Goal: Find specific page/section: Find specific page/section

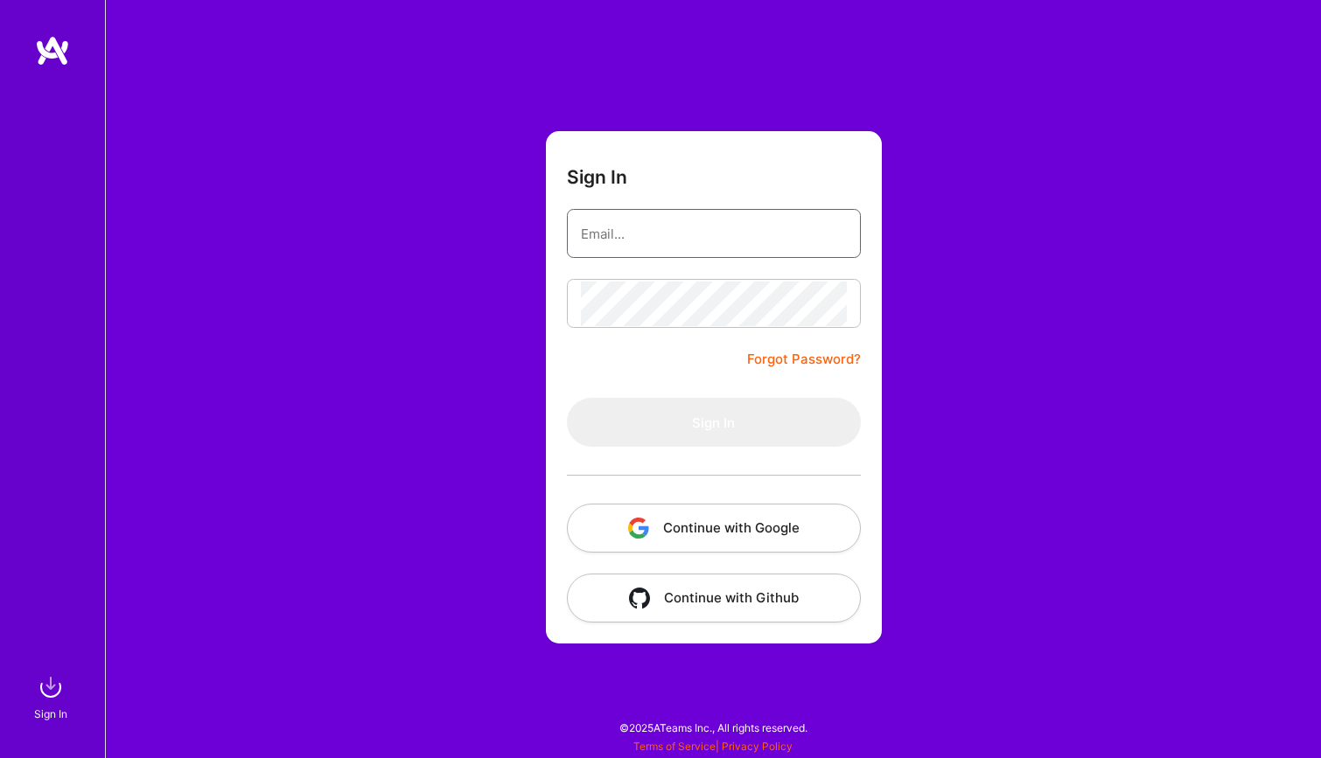
type input "[EMAIL_ADDRESS][PERSON_NAME][DOMAIN_NAME]"
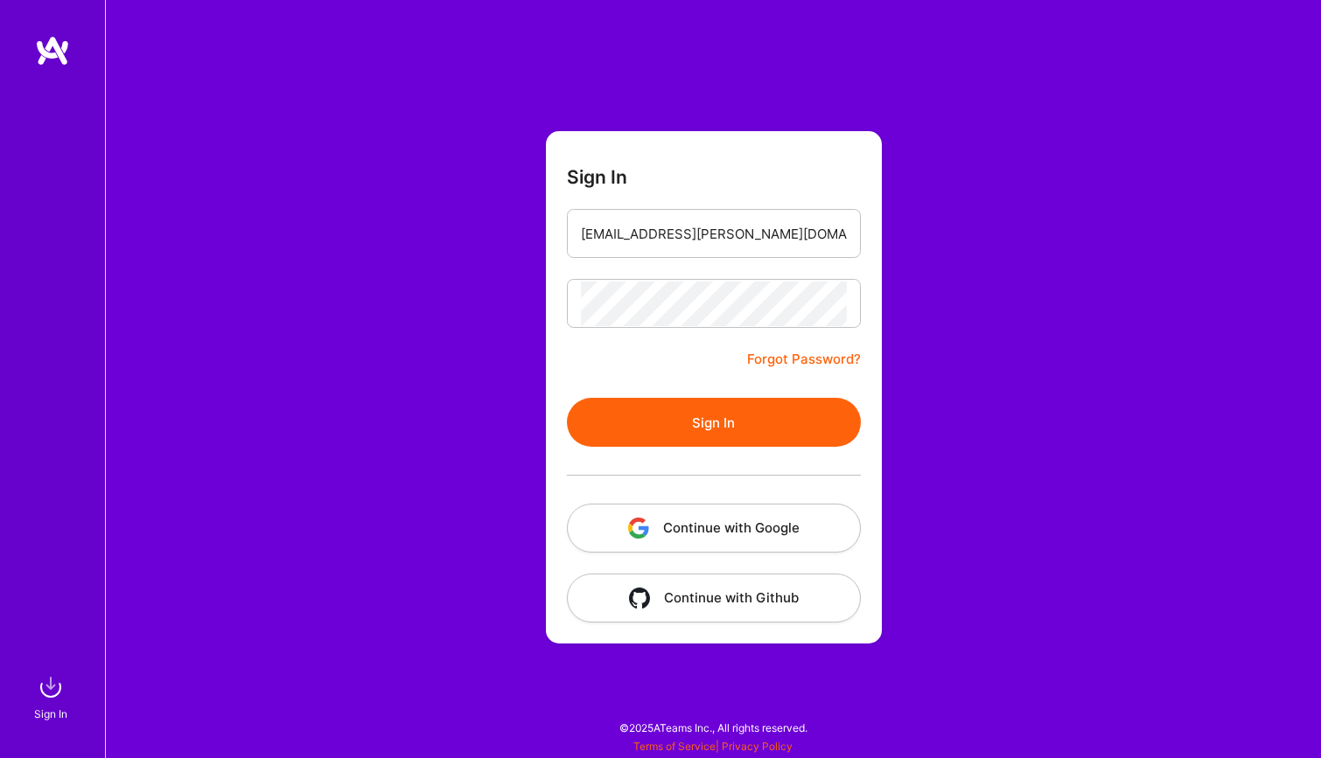
click at [707, 419] on button "Sign In" at bounding box center [714, 422] width 294 height 49
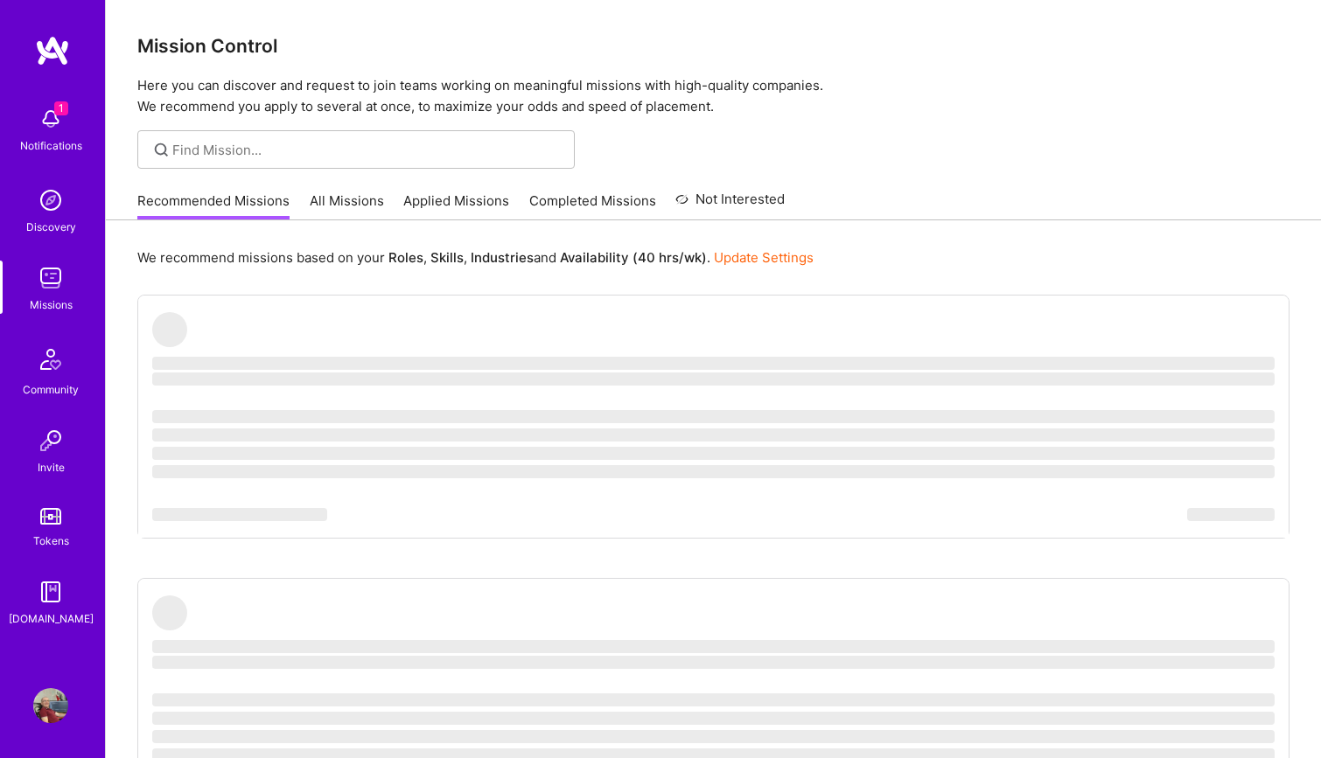
click at [349, 205] on link "All Missions" at bounding box center [347, 206] width 74 height 29
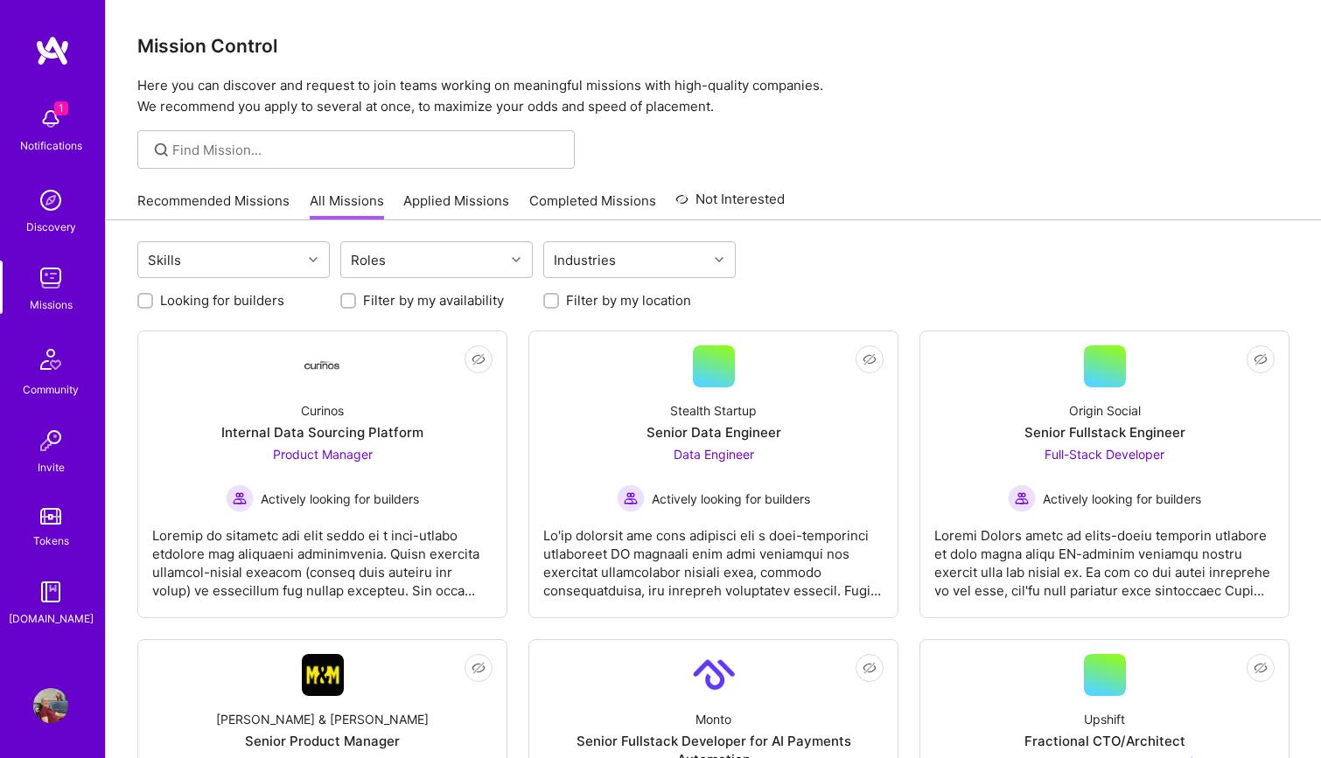
click at [55, 119] on img at bounding box center [50, 118] width 35 height 35
click at [53, 204] on img at bounding box center [50, 200] width 35 height 35
